Goal: Register for event/course

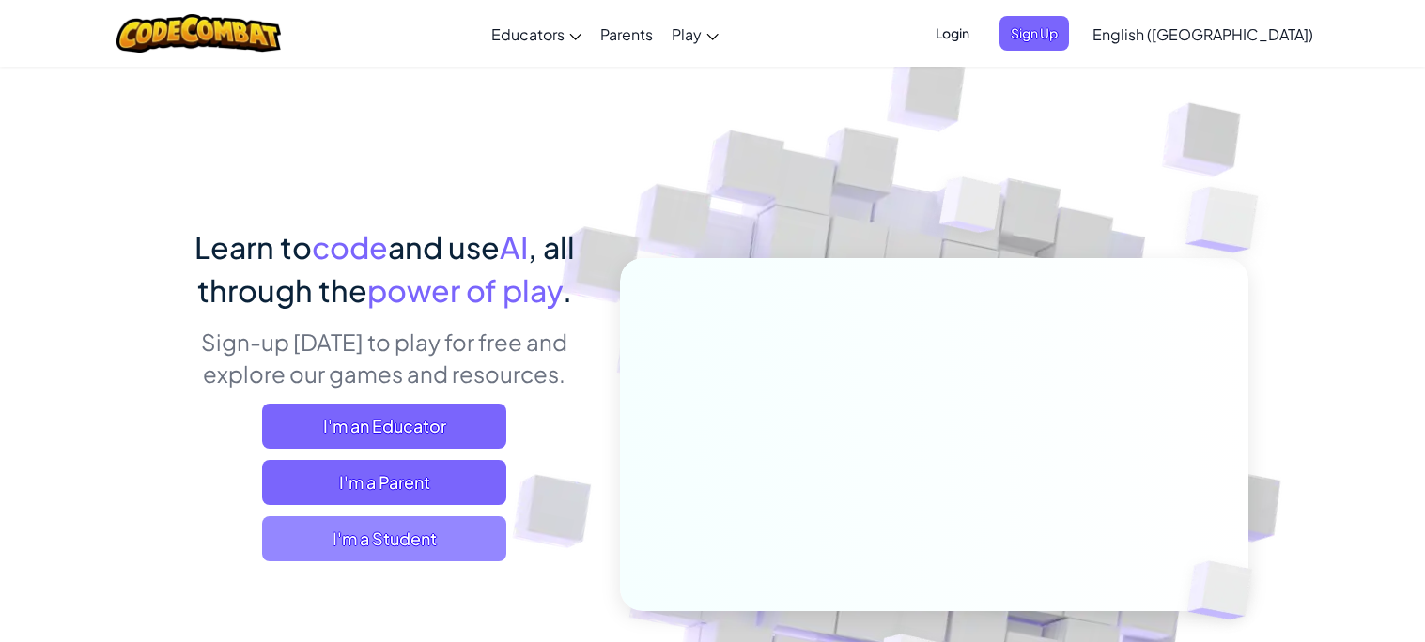
click at [317, 527] on span "I'm a Student" at bounding box center [384, 539] width 244 height 45
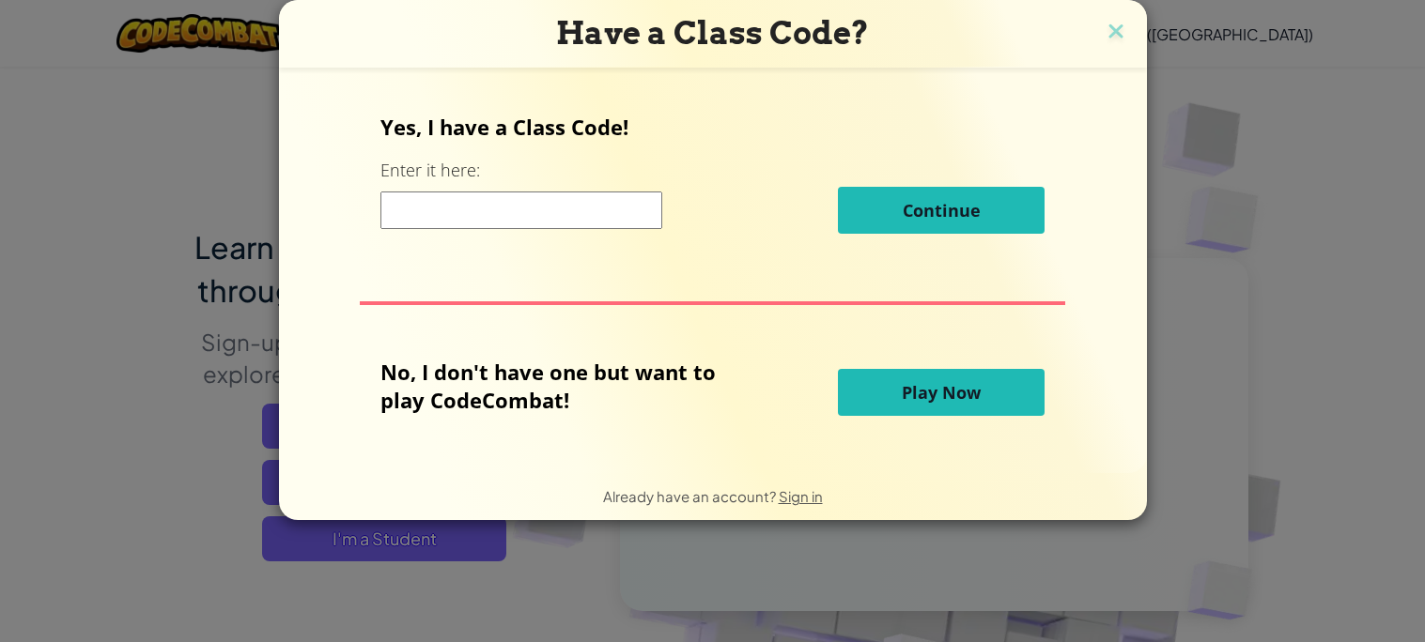
click at [554, 208] on input at bounding box center [521, 211] width 282 height 38
paste input "CloudSwimLeaf"
type input "CloudSwimLeaf"
click at [637, 206] on input "CloudSwimLeaf" at bounding box center [521, 211] width 282 height 38
drag, startPoint x: 562, startPoint y: 212, endPoint x: 350, endPoint y: 183, distance: 213.3
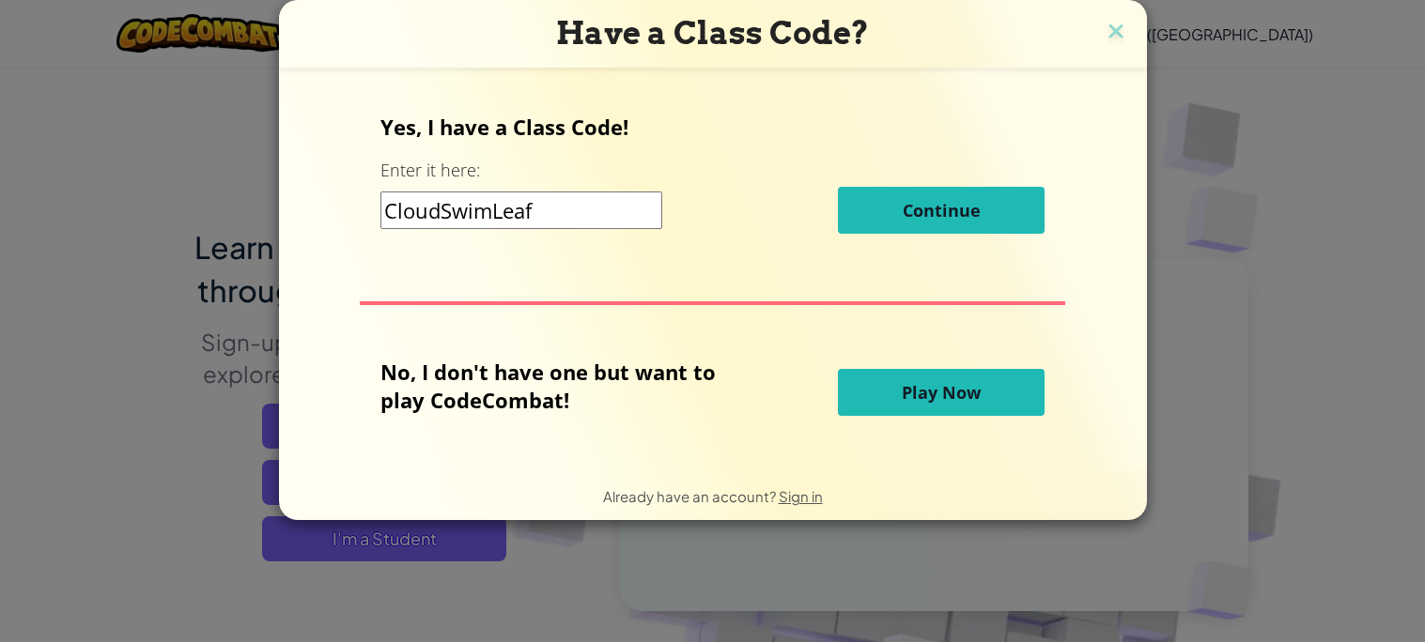
click at [350, 183] on div "Yes, I have a Class Code! Enter it here: CloudSwimLeaf Continue No, I don't hav…" at bounding box center [713, 270] width 830 height 368
type input "CloudSwimLeaf"
click at [1114, 32] on img at bounding box center [1116, 33] width 24 height 28
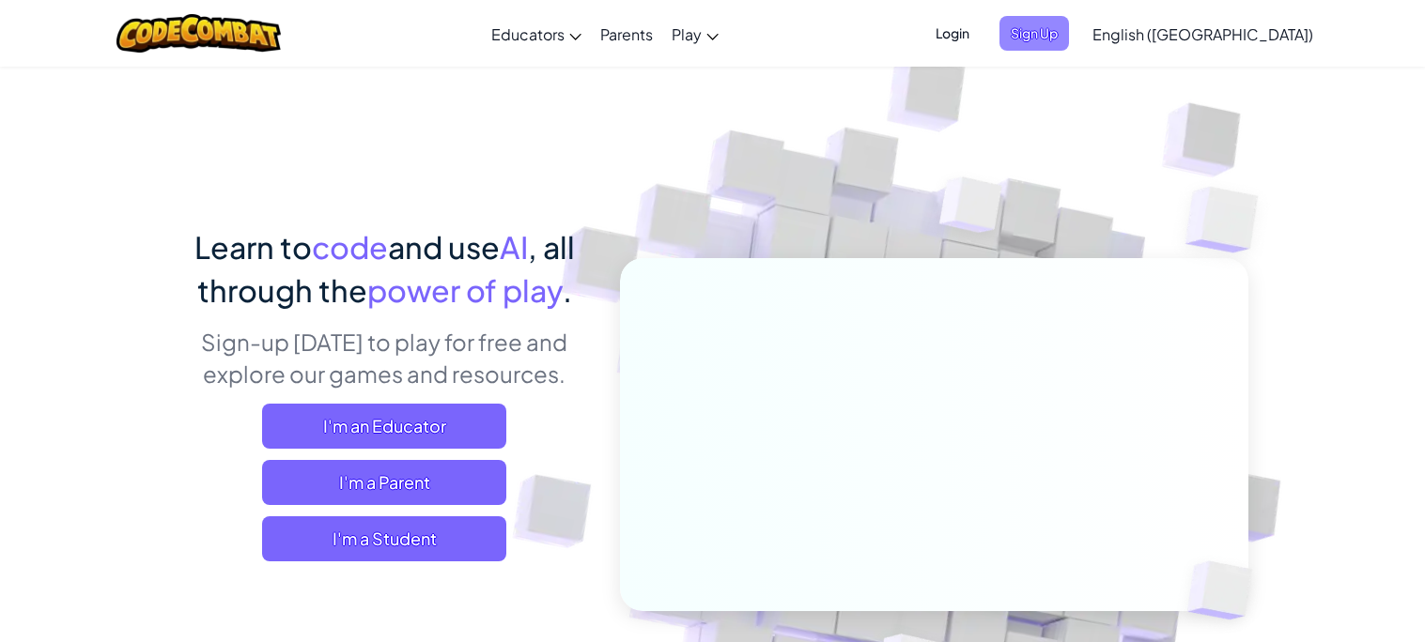
click at [1069, 35] on span "Sign Up" at bounding box center [1034, 33] width 70 height 35
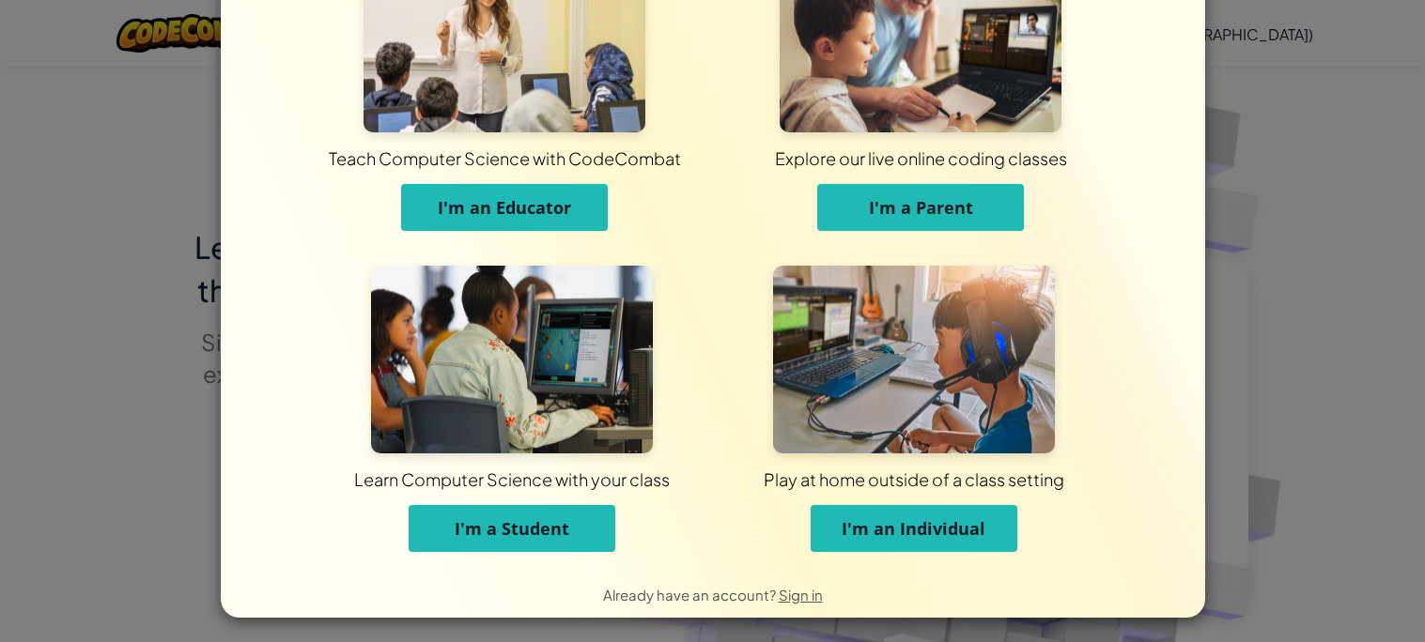
scroll to position [100, 0]
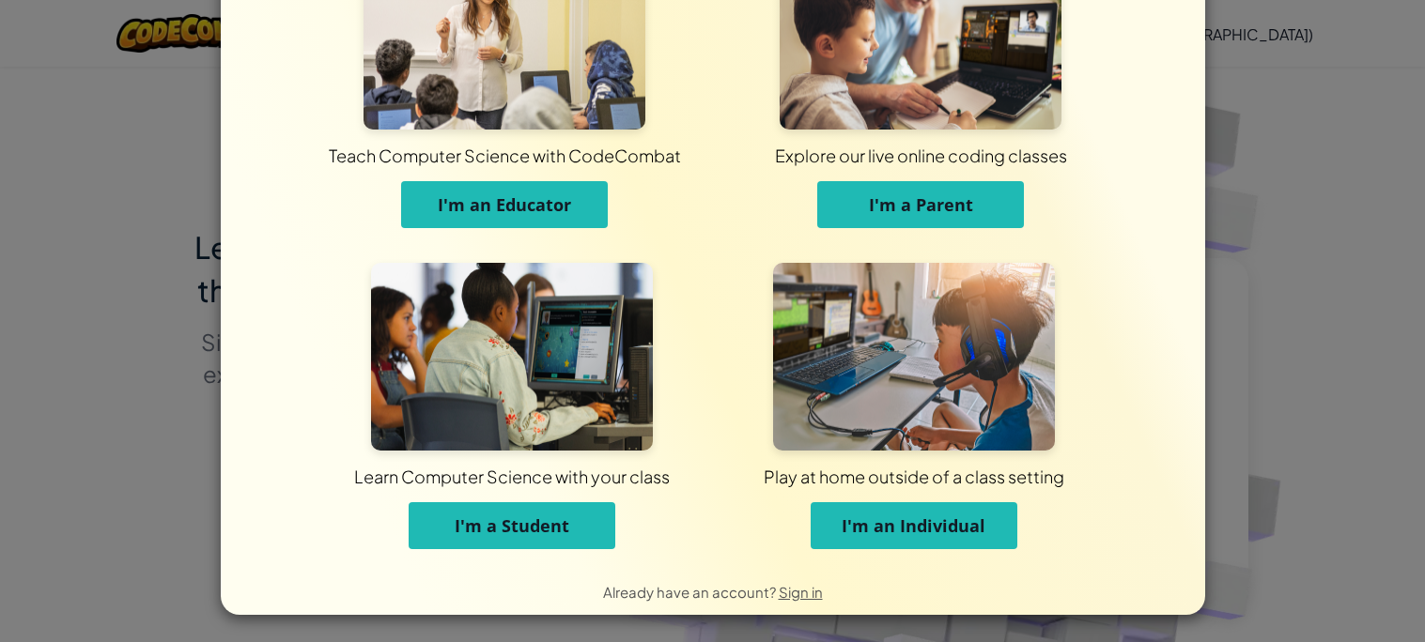
click at [453, 534] on button "I'm a Student" at bounding box center [512, 525] width 207 height 47
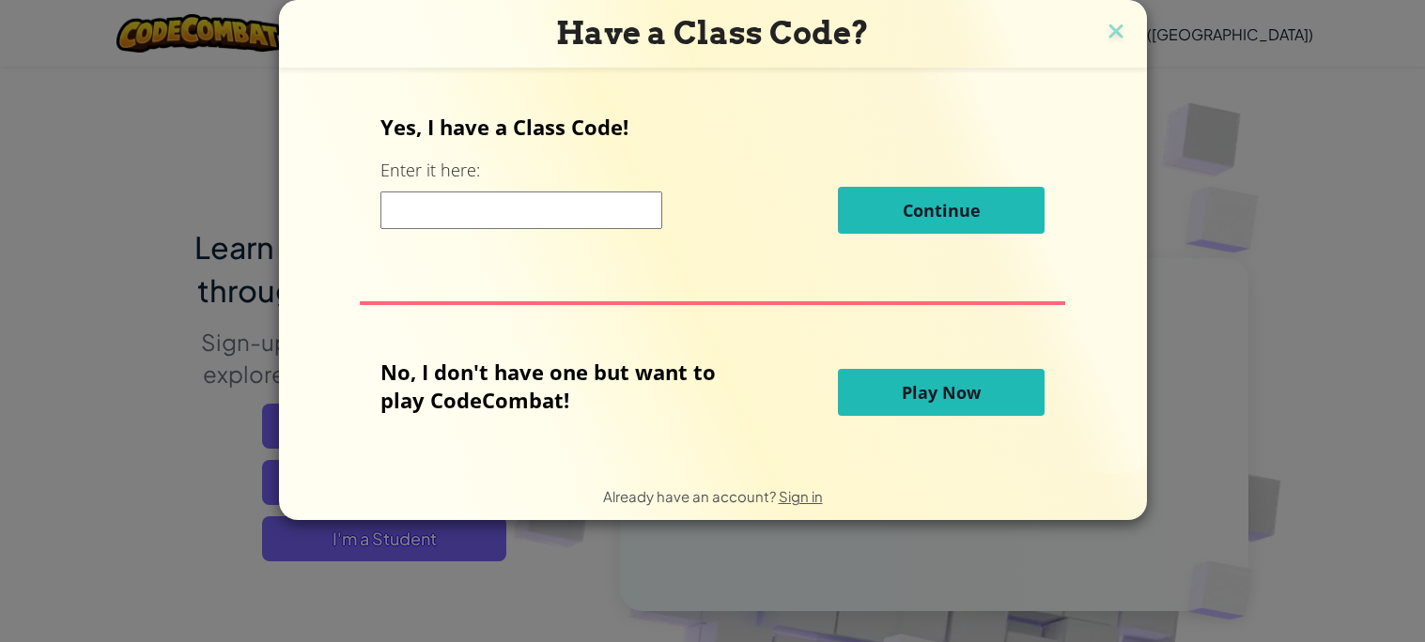
scroll to position [0, 0]
click at [527, 206] on input at bounding box center [521, 211] width 282 height 38
click at [565, 190] on div "Cl Continue" at bounding box center [712, 210] width 664 height 47
click at [564, 204] on input "Cl" at bounding box center [521, 211] width 282 height 38
type input "CloudSwimLeaf"
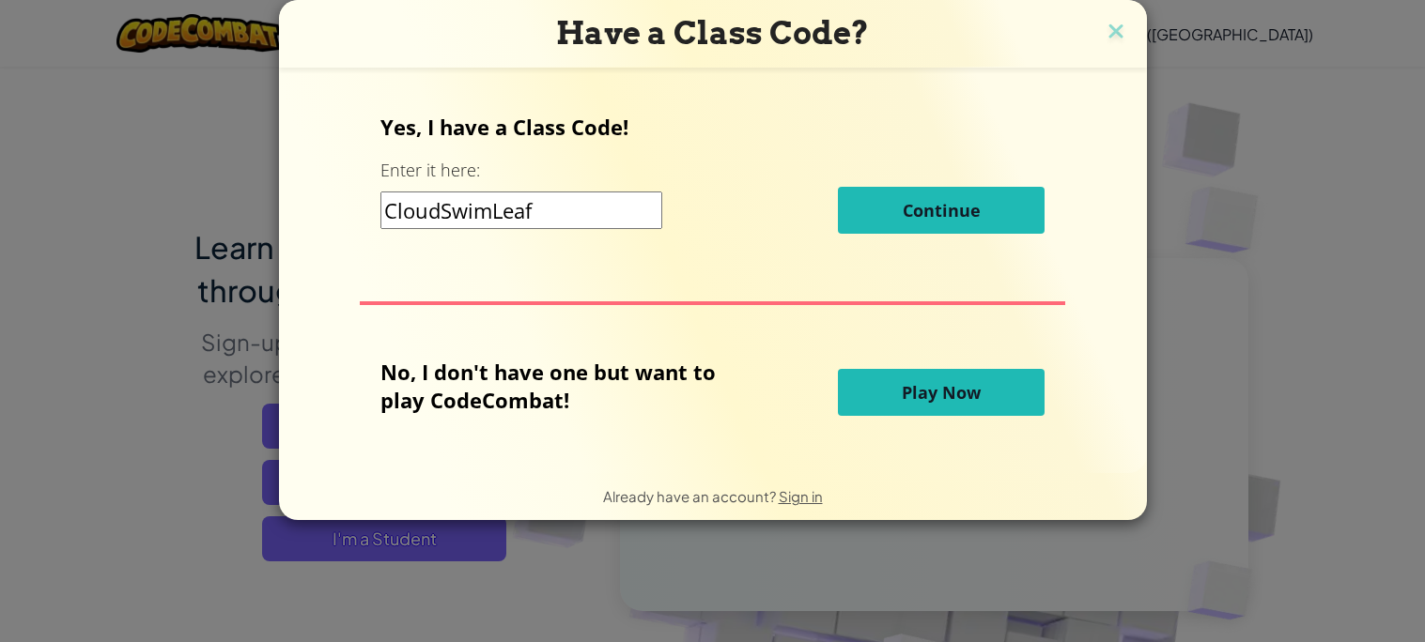
click at [595, 207] on input "CloudSwimLeaf" at bounding box center [521, 211] width 282 height 38
